Goal: Navigation & Orientation: Understand site structure

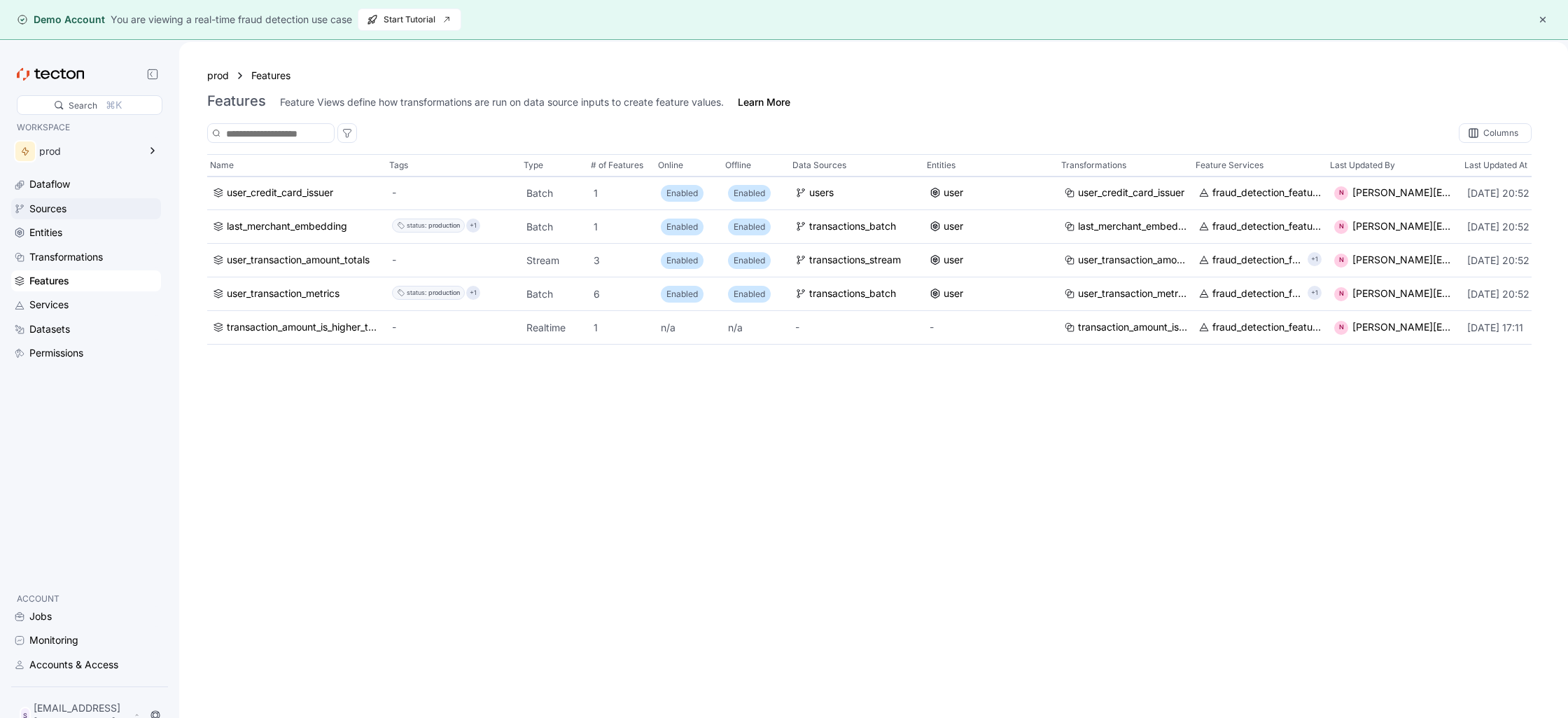
click at [52, 207] on div "Sources" at bounding box center [48, 208] width 37 height 16
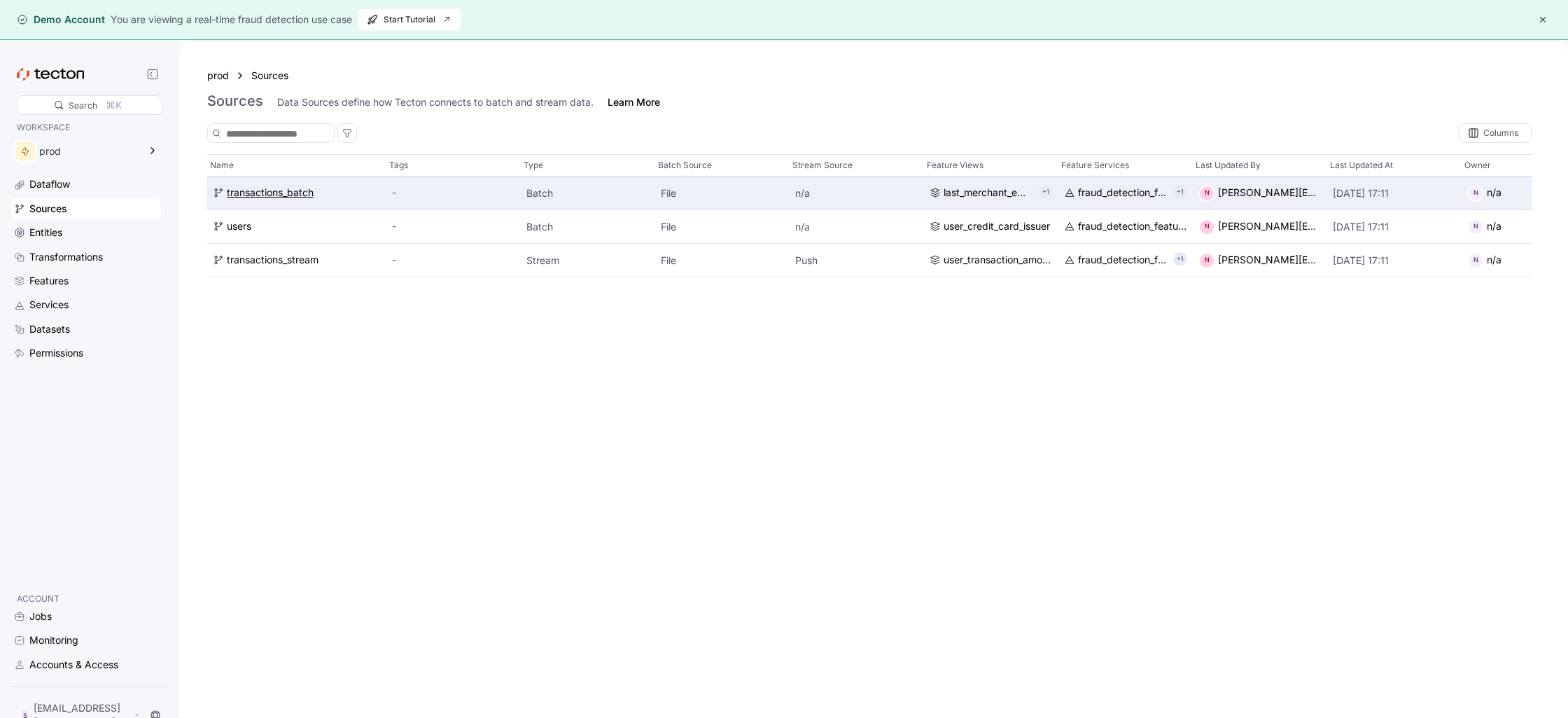
click at [254, 199] on div "transactions_batch" at bounding box center [270, 193] width 87 height 16
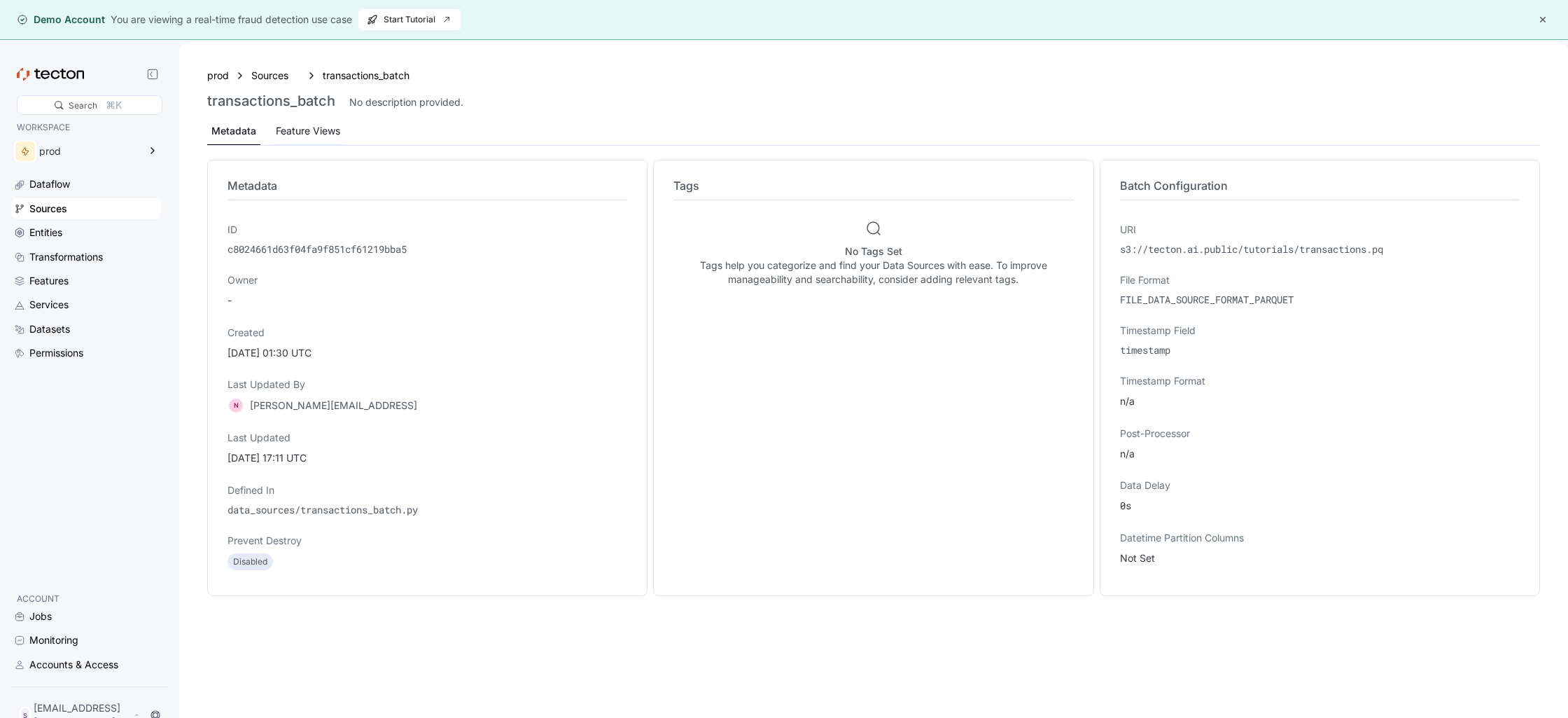
click at [289, 137] on div "Feature Views" at bounding box center [308, 130] width 65 height 16
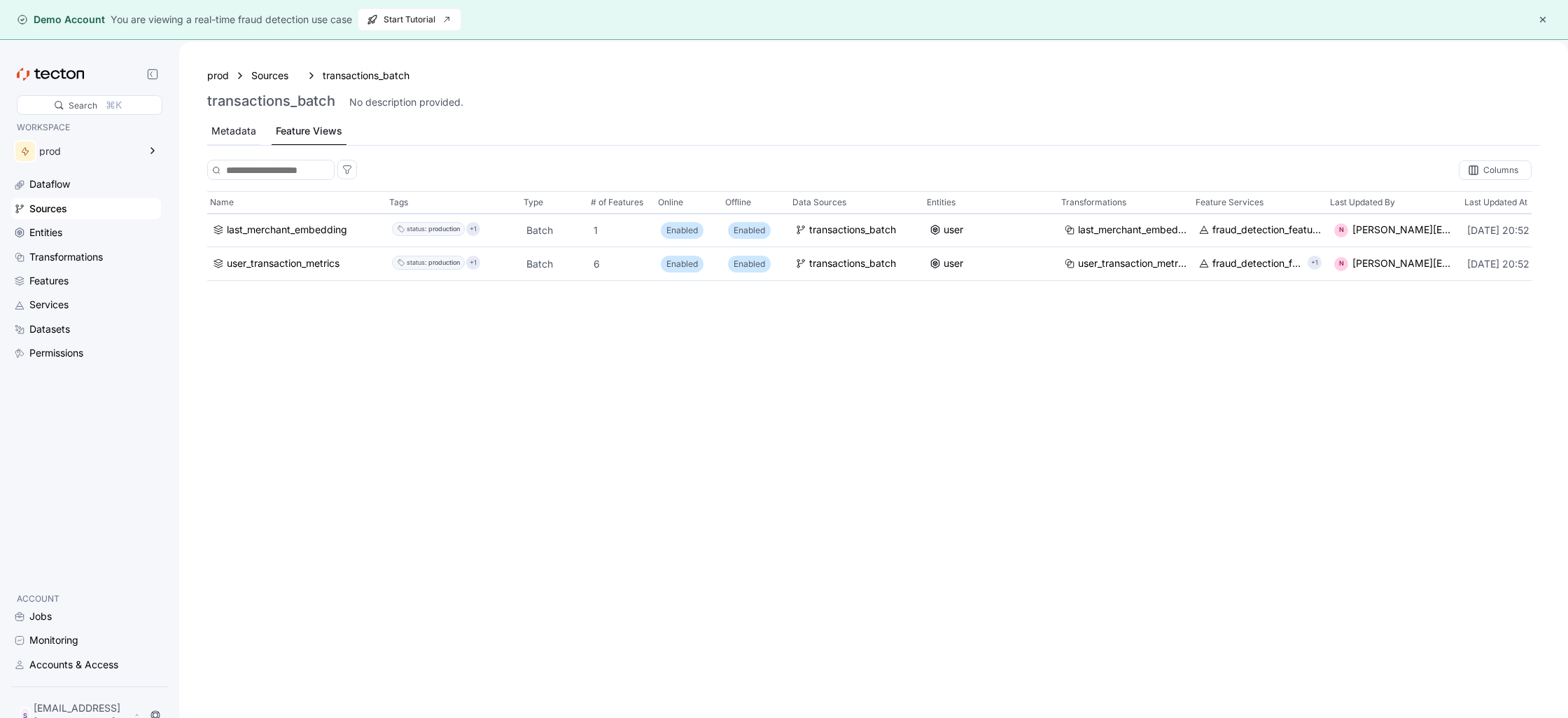
click at [235, 137] on div "Metadata" at bounding box center [233, 130] width 45 height 16
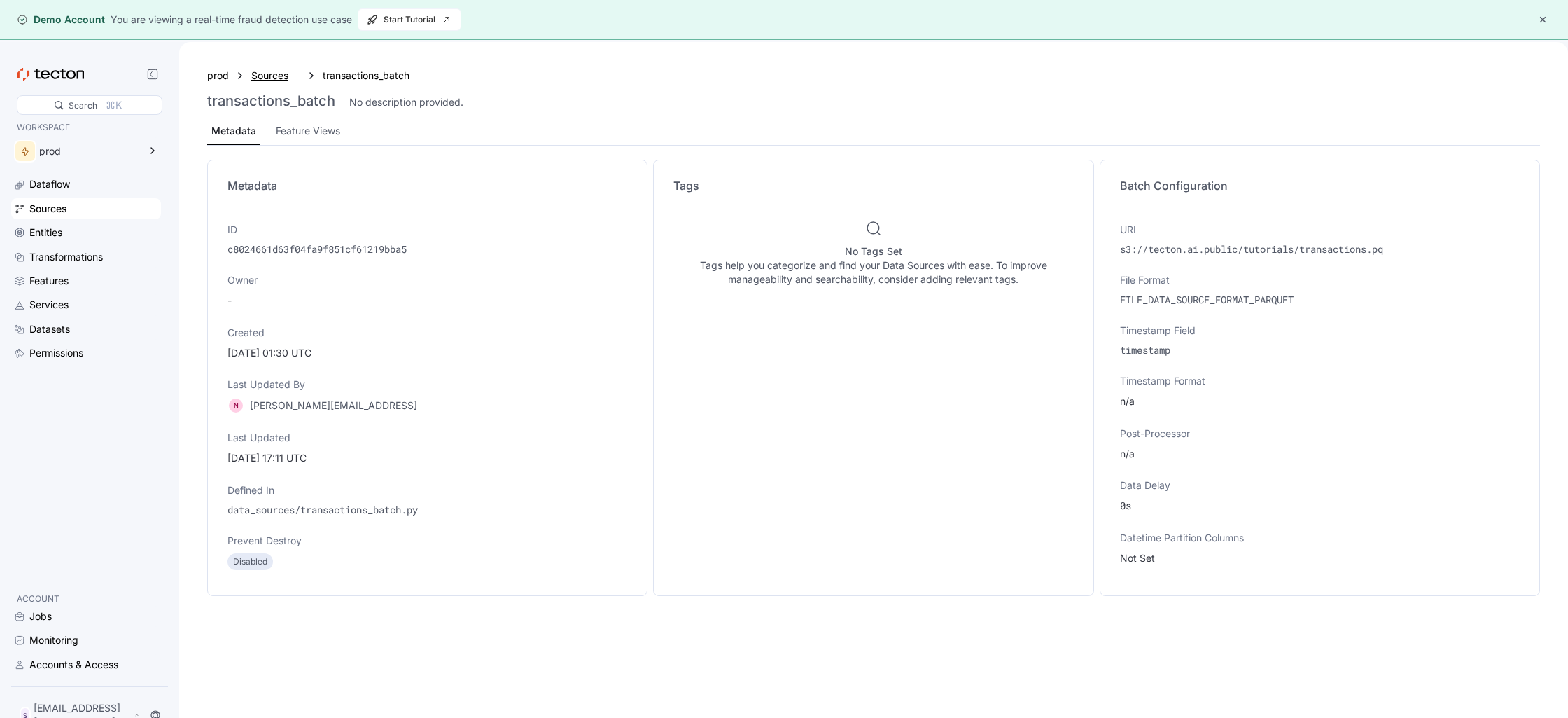
click at [262, 75] on div "Sources" at bounding box center [276, 75] width 49 height 16
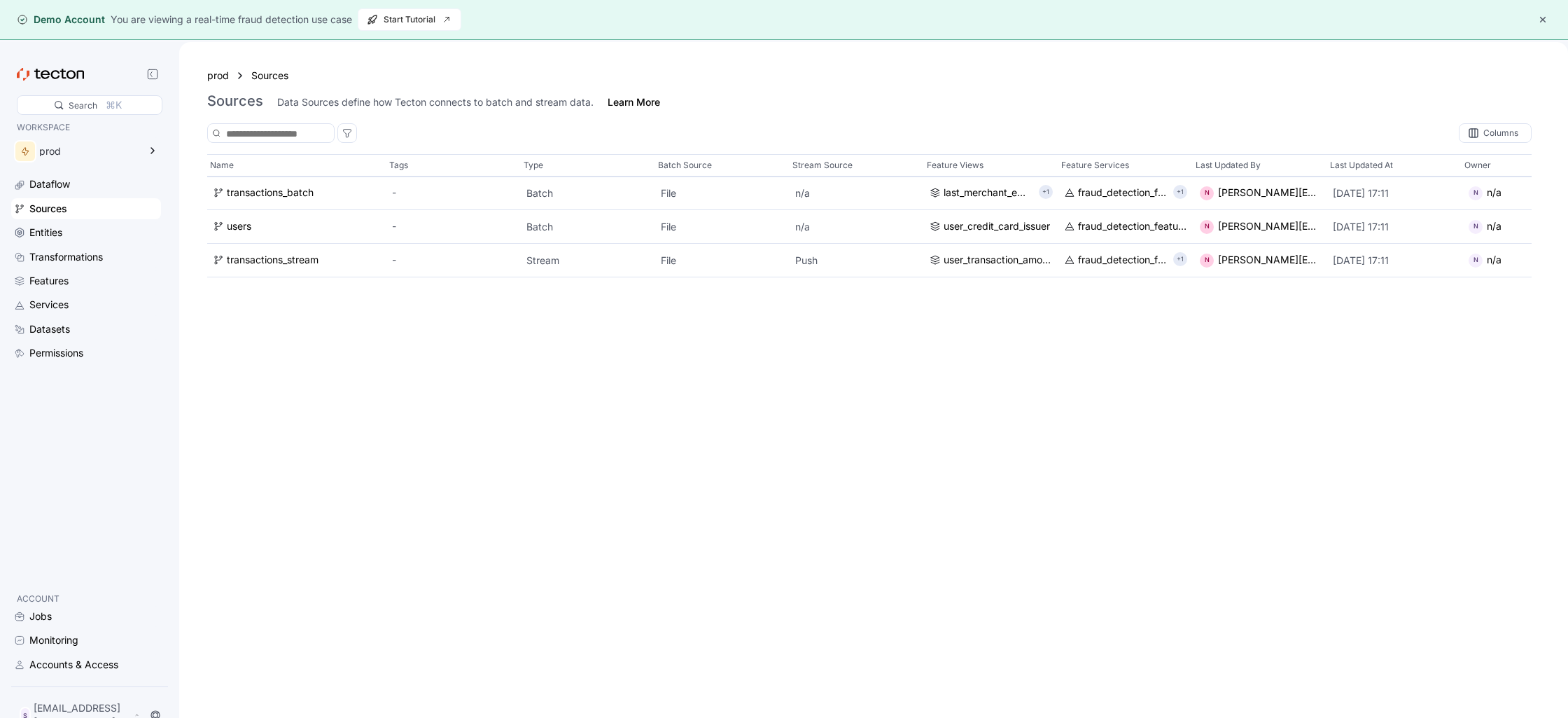
click at [62, 212] on div "Sources" at bounding box center [48, 208] width 38 height 16
click at [61, 259] on div "Transformations" at bounding box center [66, 257] width 74 height 16
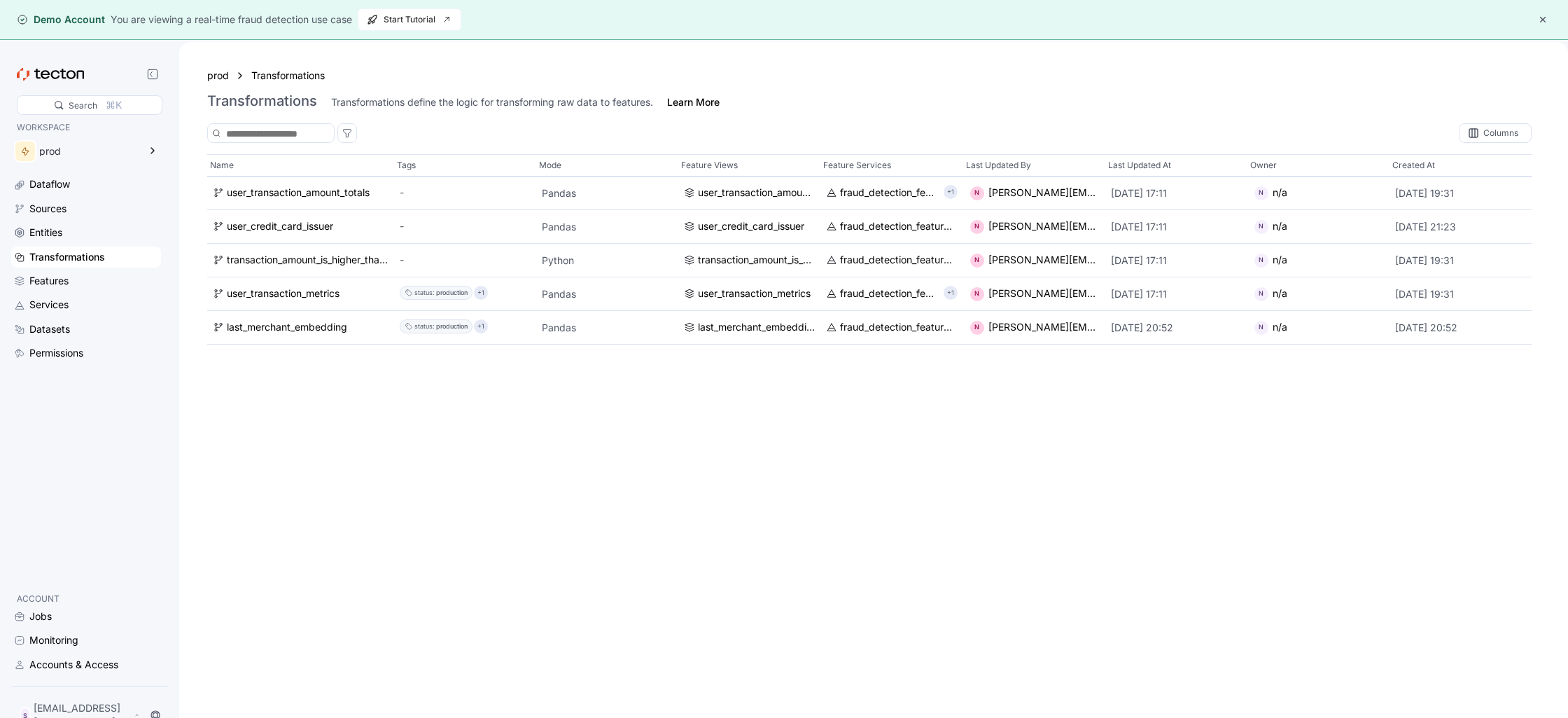
click at [56, 294] on link "Services" at bounding box center [86, 305] width 150 height 21
